Goal: Information Seeking & Learning: Find specific page/section

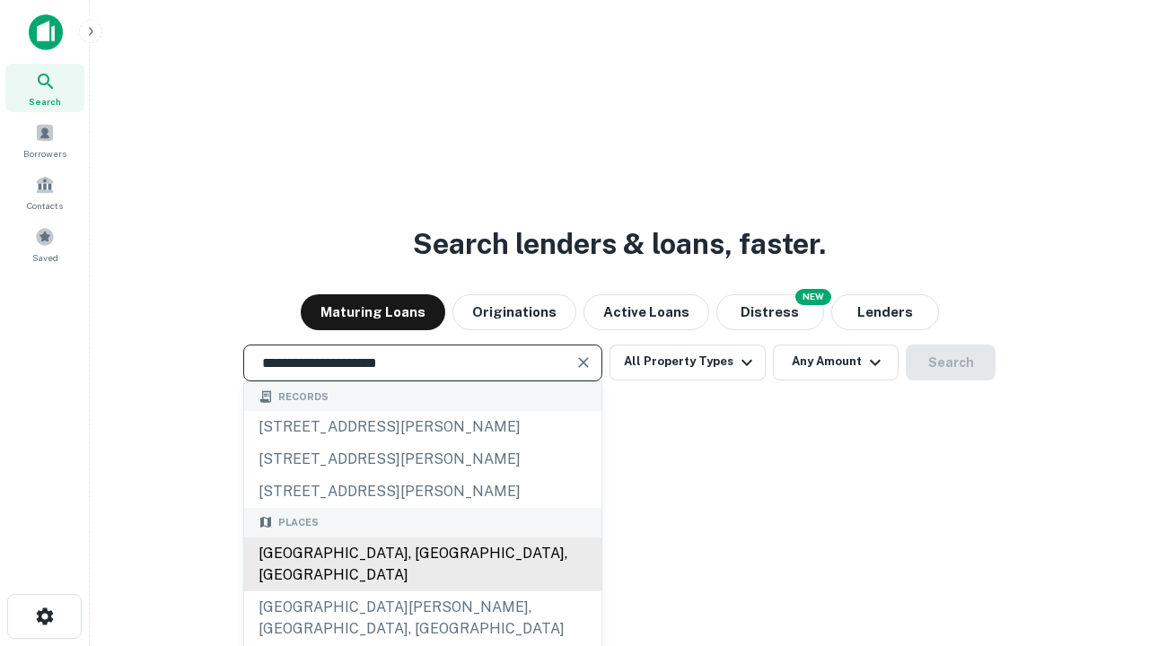
click at [422, 592] on div "[GEOGRAPHIC_DATA], [GEOGRAPHIC_DATA], [GEOGRAPHIC_DATA]" at bounding box center [422, 565] width 357 height 54
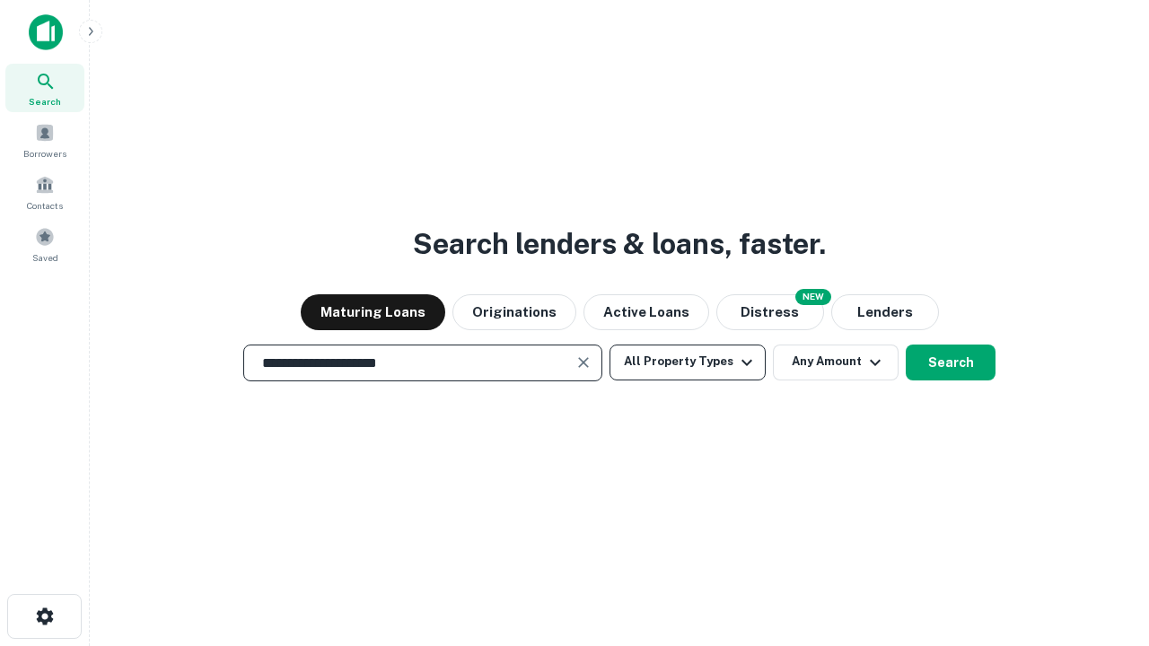
type input "**********"
click at [688, 362] on button "All Property Types" at bounding box center [688, 363] width 156 height 36
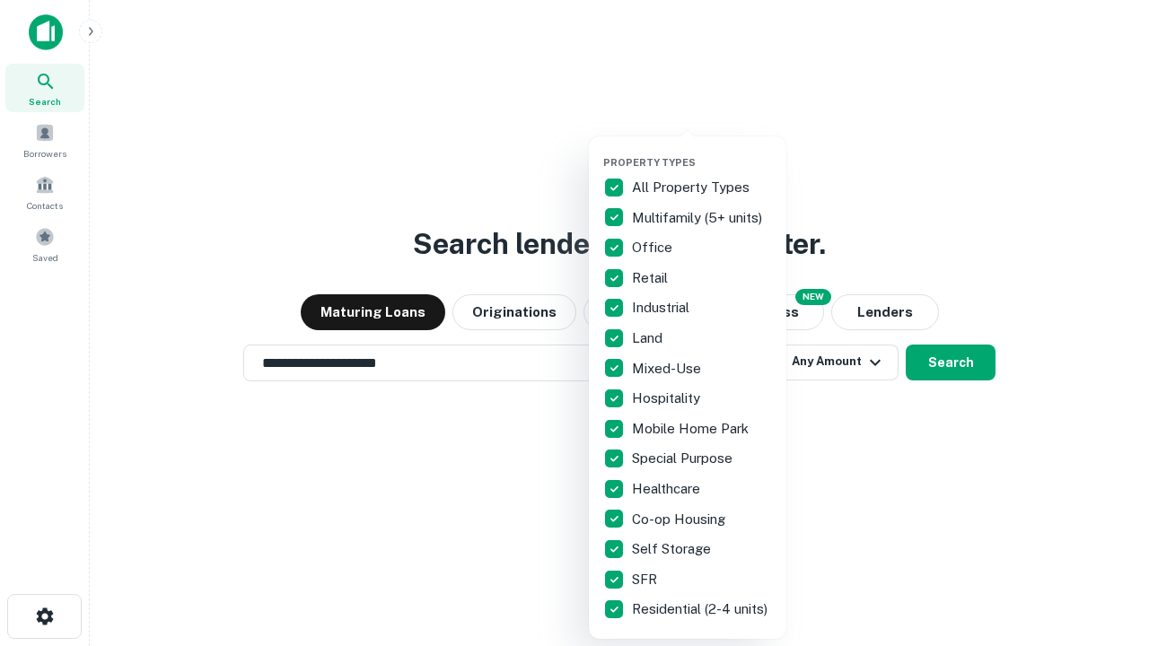
click at [702, 151] on button "button" at bounding box center [701, 151] width 197 height 1
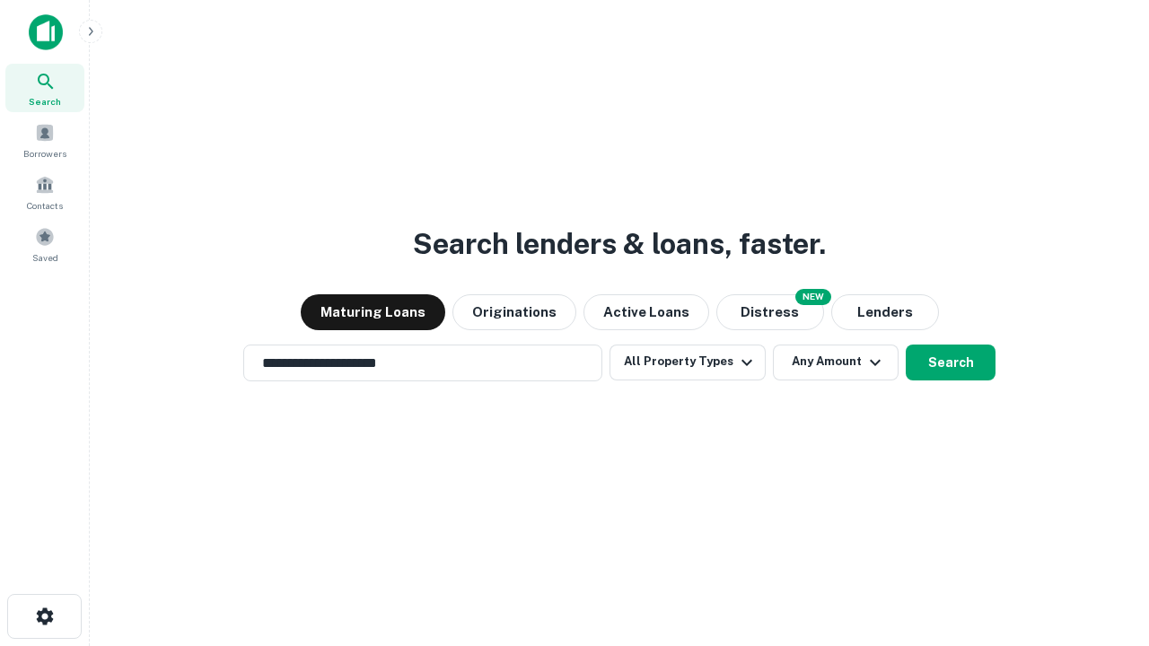
scroll to position [28, 0]
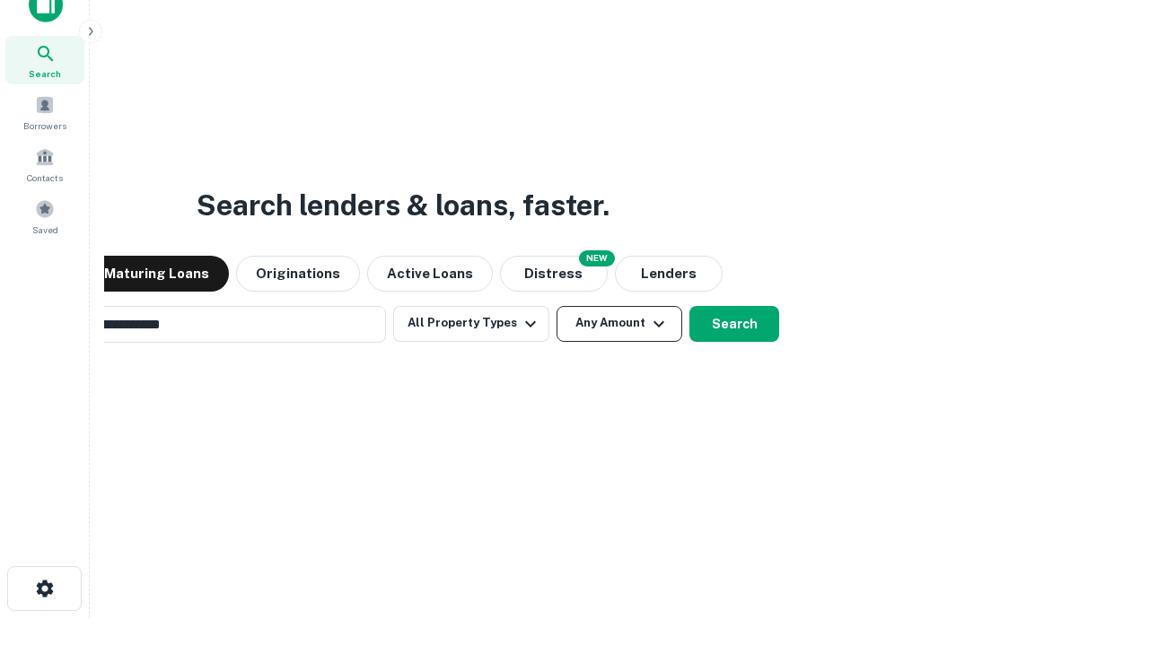
click at [557, 306] on button "Any Amount" at bounding box center [620, 324] width 126 height 36
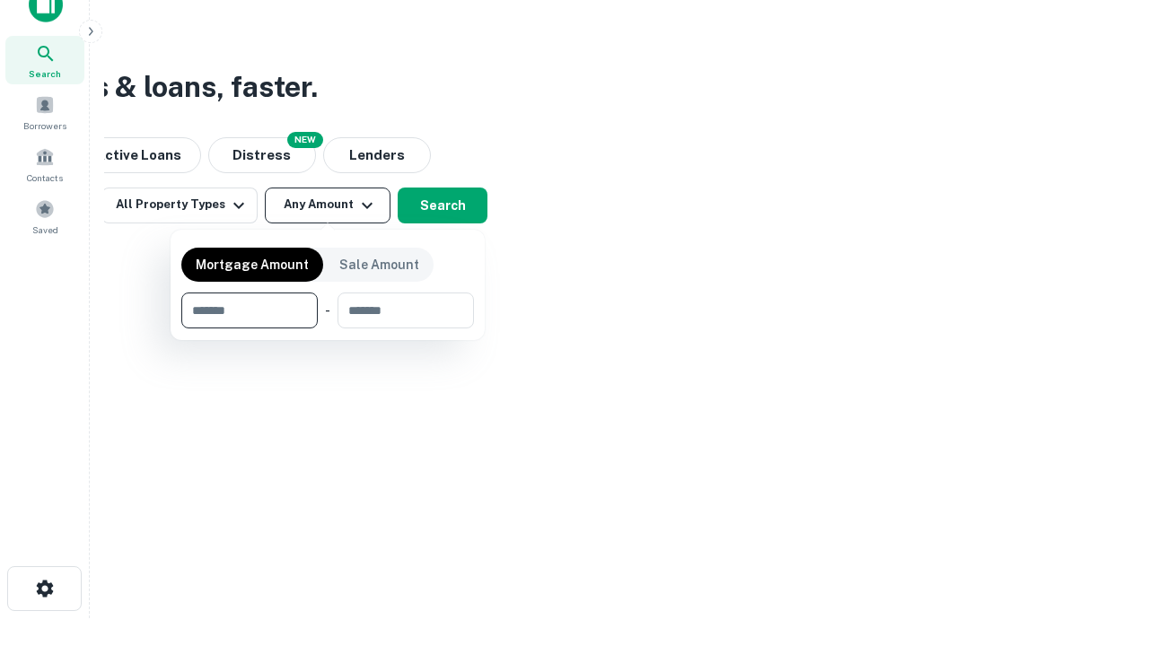
scroll to position [29, 0]
type input "*******"
click at [328, 329] on button "button" at bounding box center [327, 329] width 293 height 1
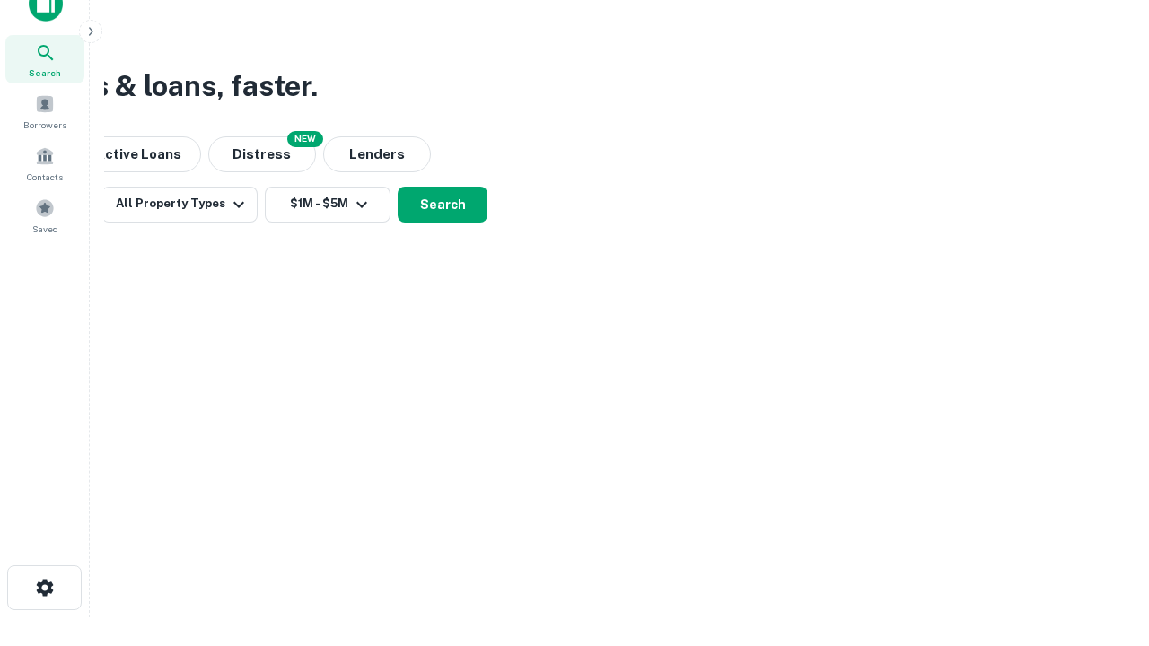
scroll to position [11, 331]
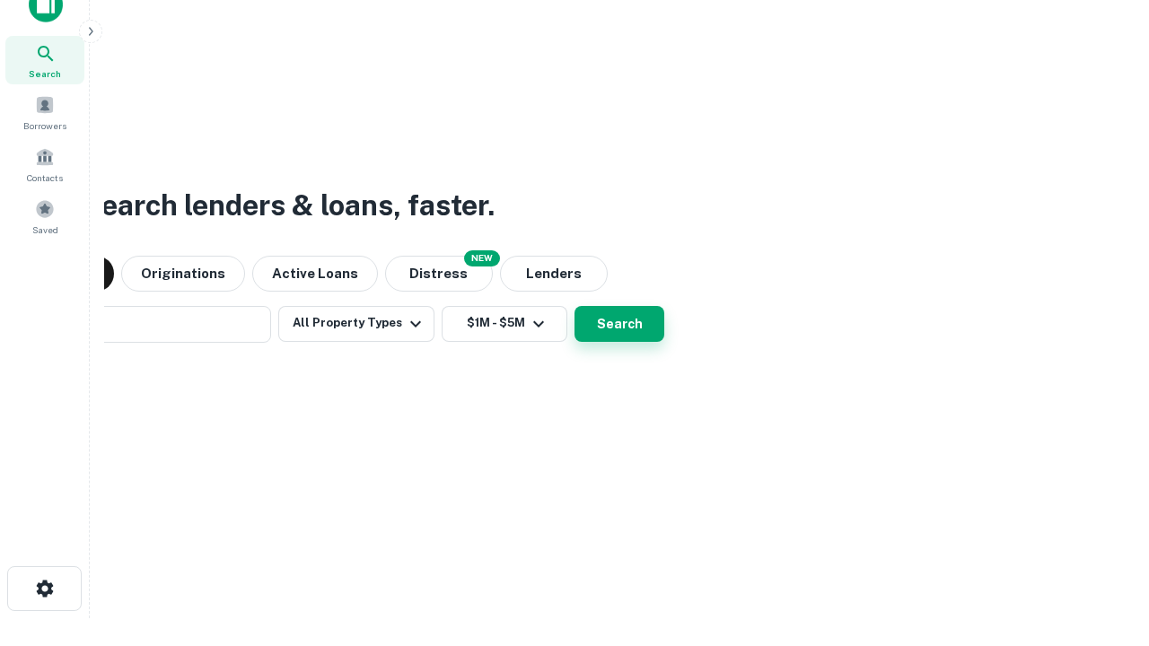
click at [575, 306] on button "Search" at bounding box center [620, 324] width 90 height 36
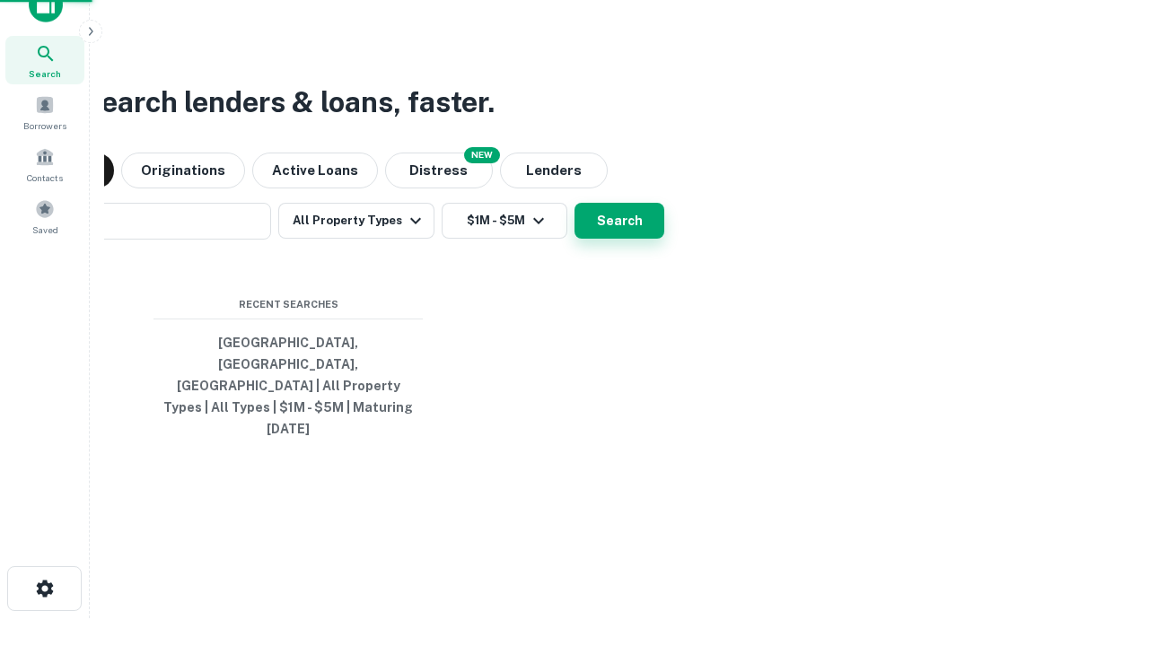
scroll to position [48, 508]
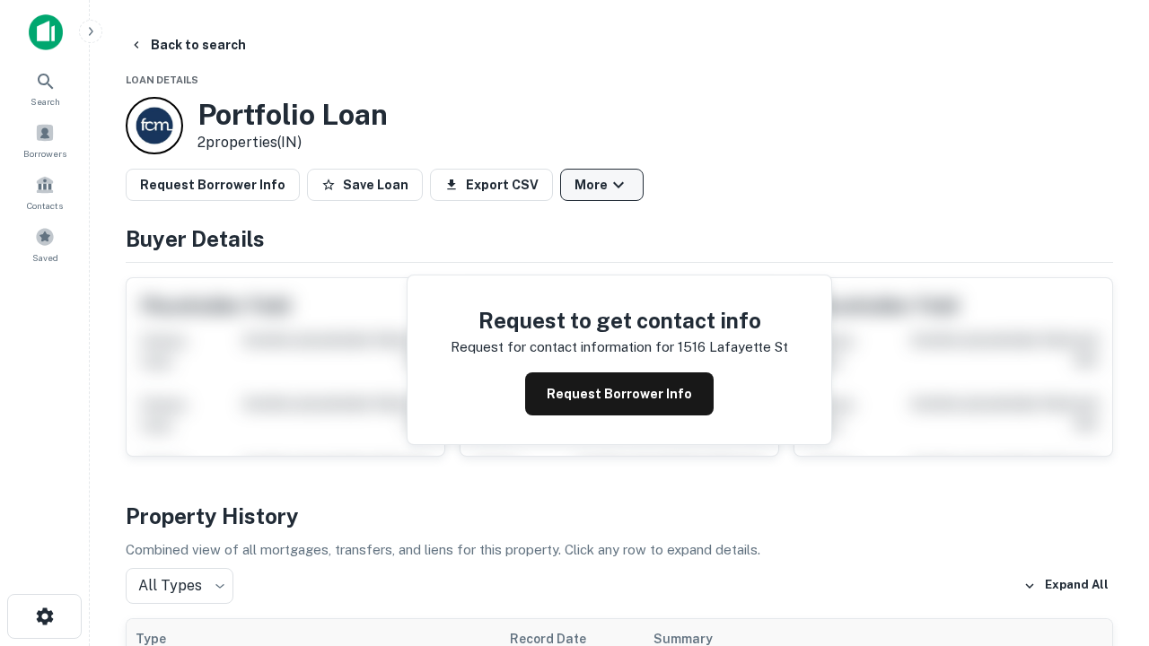
click at [601, 185] on button "More" at bounding box center [601, 185] width 83 height 32
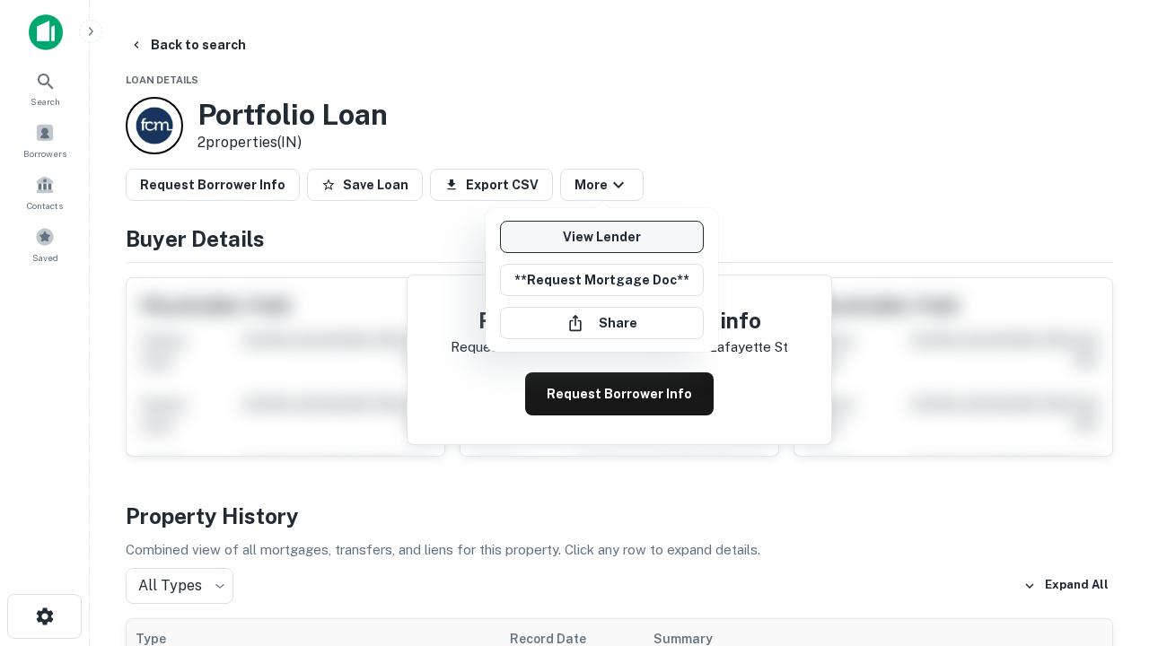
click at [601, 237] on link "View Lender" at bounding box center [602, 237] width 204 height 32
